Goal: Find specific page/section: Find specific page/section

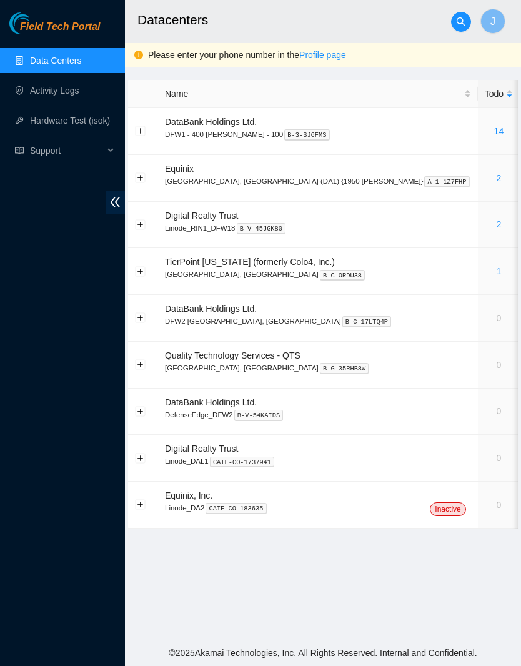
click at [56, 59] on link "Data Centers" at bounding box center [55, 61] width 51 height 10
click at [118, 198] on icon "double-left" at bounding box center [115, 202] width 13 height 13
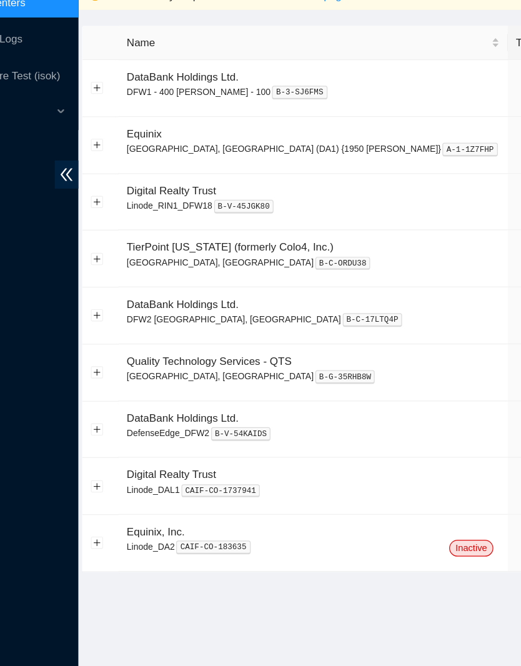
click at [136, 313] on button "Expand row" at bounding box center [141, 318] width 10 height 10
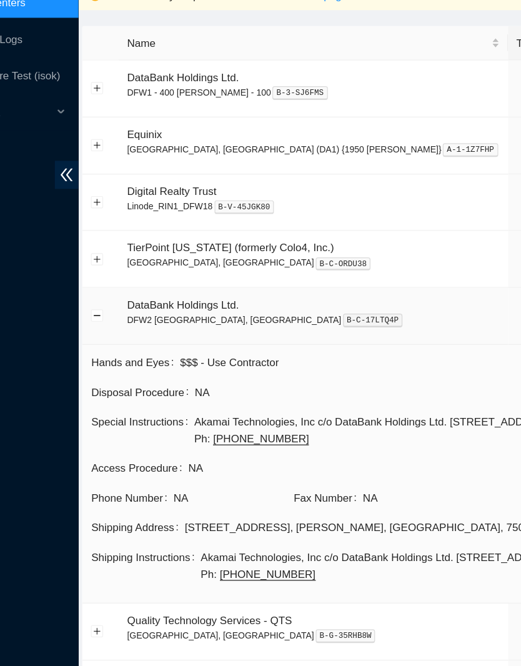
click at [497, 313] on link "0" at bounding box center [499, 318] width 5 height 10
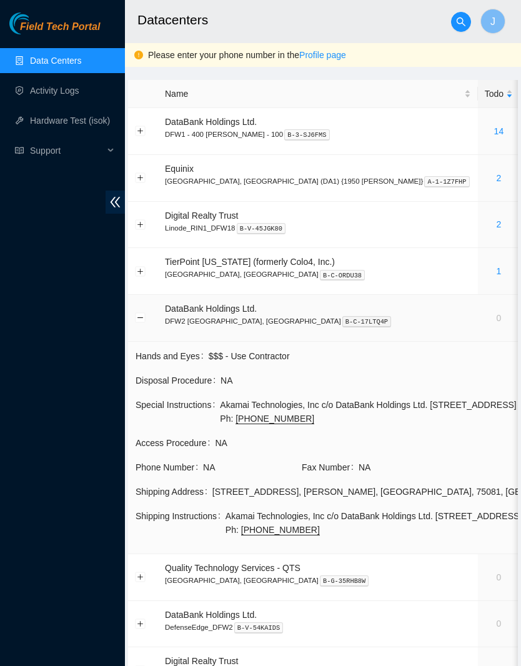
click at [137, 317] on button "Collapse row" at bounding box center [141, 318] width 10 height 10
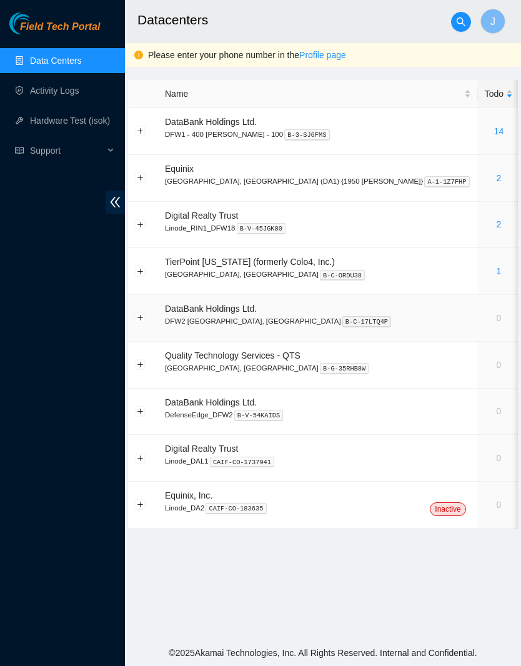
scroll to position [34, 0]
click at [144, 295] on td at bounding box center [143, 318] width 30 height 47
click at [144, 313] on button "Expand row" at bounding box center [141, 318] width 10 height 10
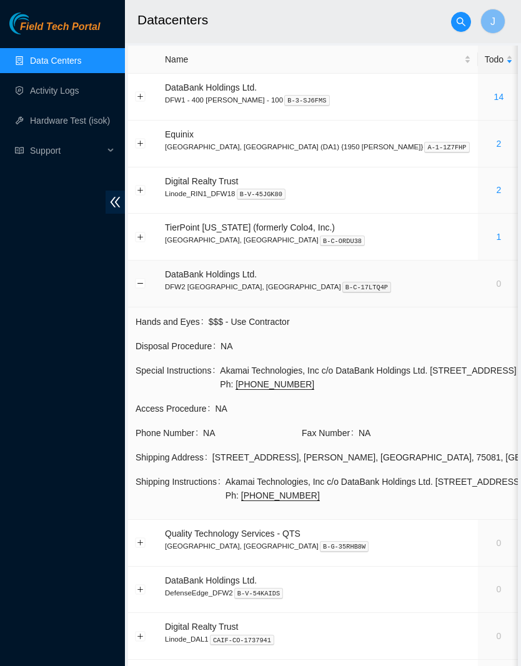
click at [143, 282] on button "Collapse row" at bounding box center [141, 284] width 10 height 10
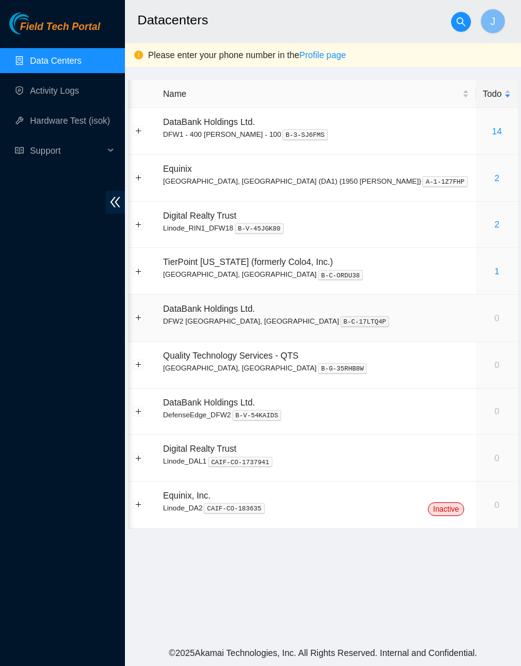
scroll to position [0, 0]
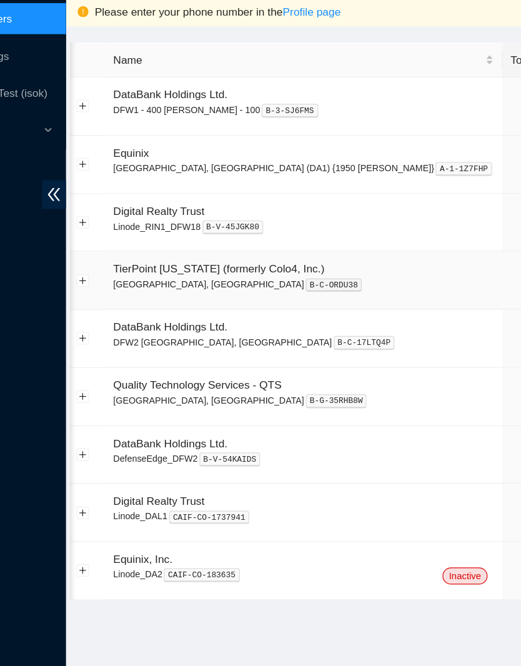
click at [495, 266] on link "1" at bounding box center [497, 271] width 5 height 10
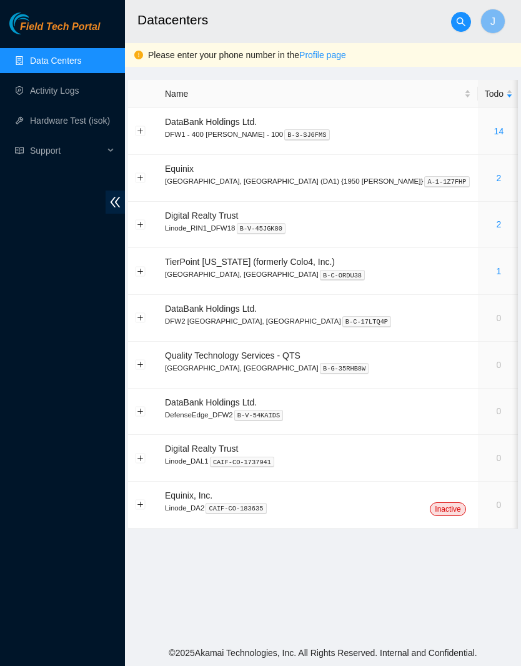
click at [143, 134] on button "Expand row" at bounding box center [141, 131] width 10 height 10
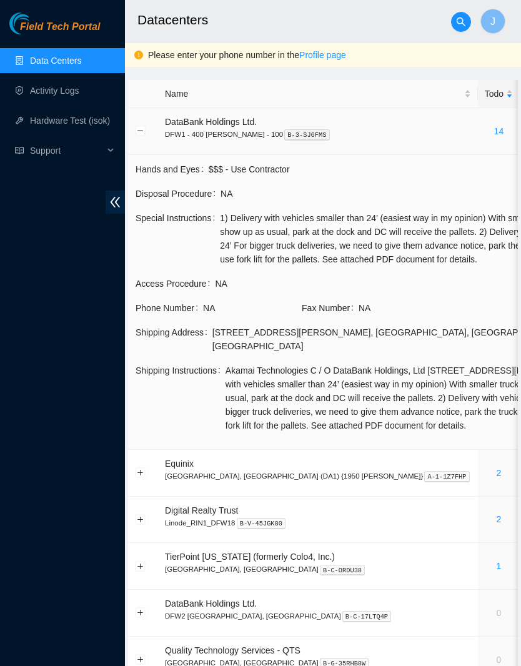
click at [139, 139] on td at bounding box center [143, 131] width 30 height 47
click at [142, 119] on td at bounding box center [143, 131] width 30 height 47
click at [143, 129] on button "Collapse row" at bounding box center [141, 131] width 10 height 10
